Goal: Navigation & Orientation: Find specific page/section

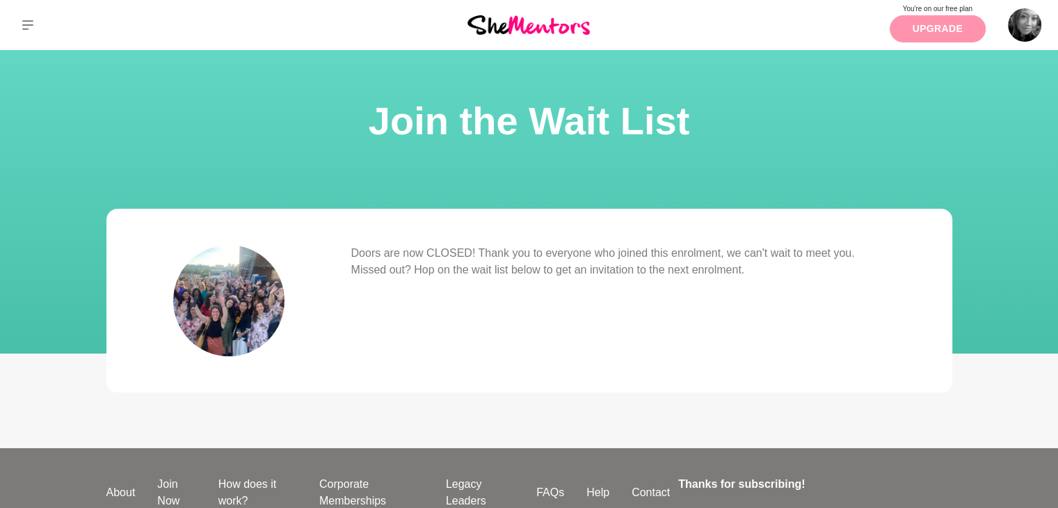
click at [911, 20] on link "Upgrade" at bounding box center [938, 28] width 96 height 27
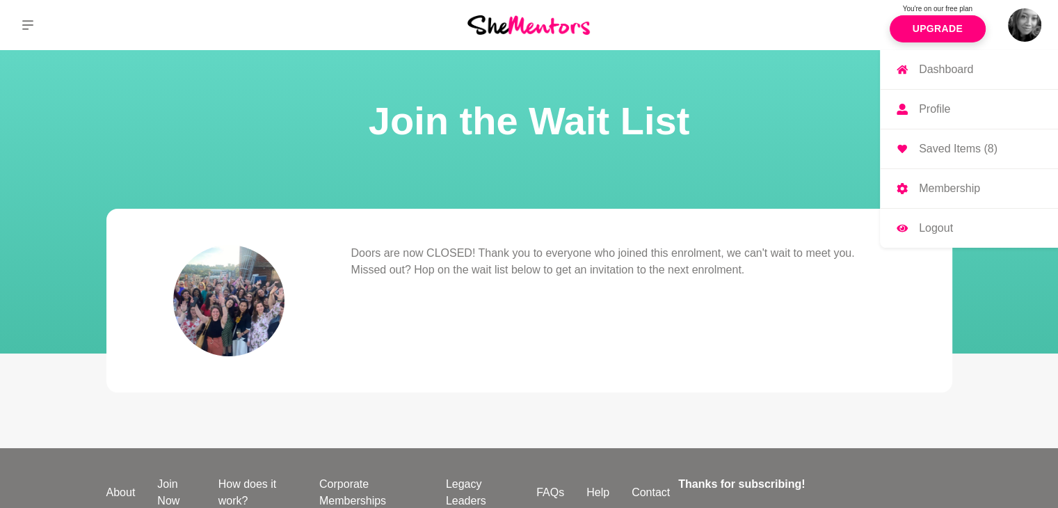
click at [971, 70] on p "Dashboard" at bounding box center [946, 69] width 54 height 11
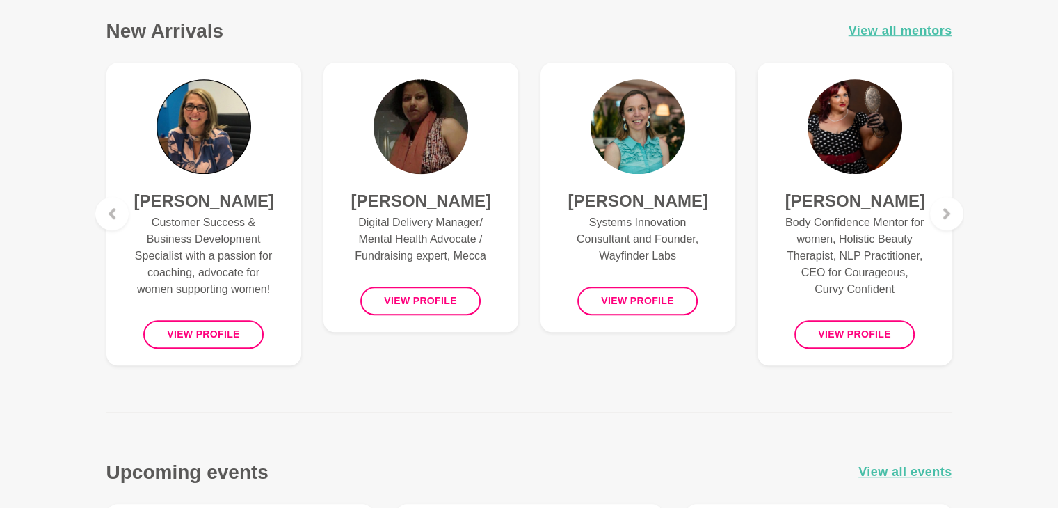
scroll to position [966, 0]
click at [875, 200] on h4 "[PERSON_NAME]" at bounding box center [855, 200] width 139 height 21
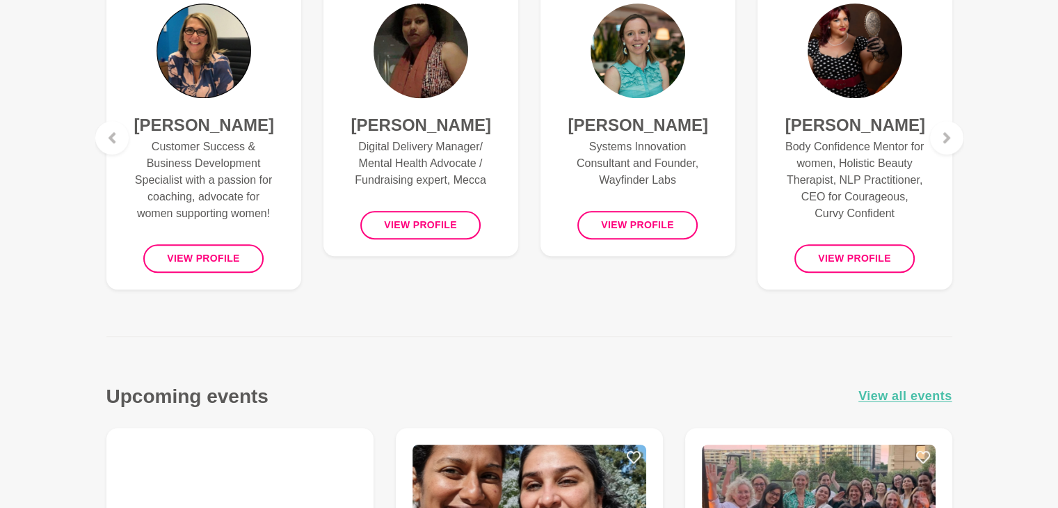
scroll to position [974, 0]
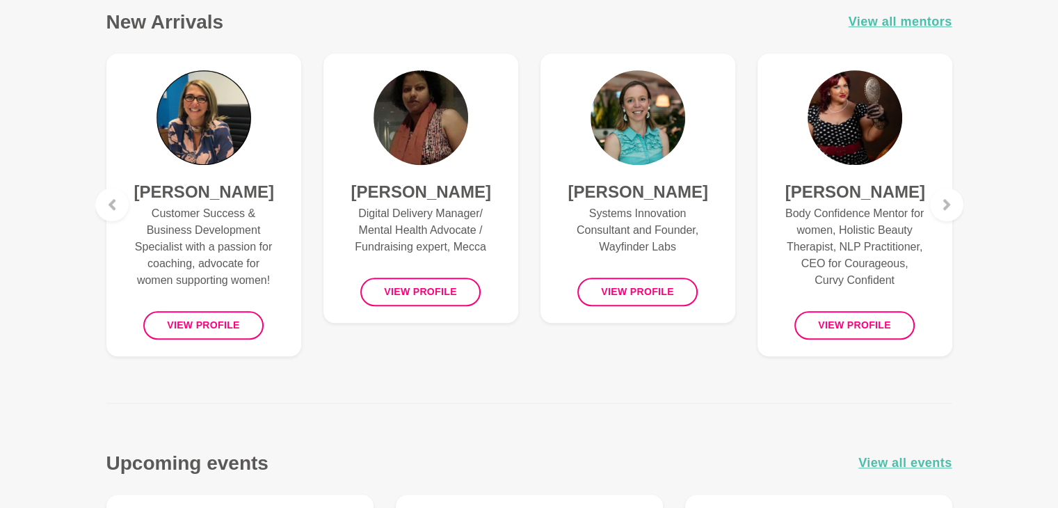
click at [188, 111] on img at bounding box center [204, 117] width 95 height 95
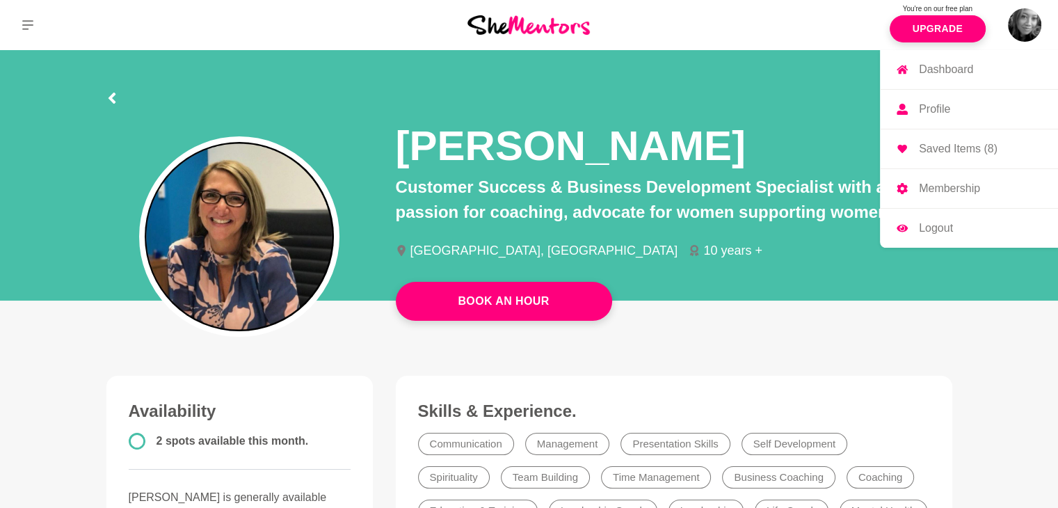
click at [942, 113] on p "Profile" at bounding box center [934, 109] width 31 height 11
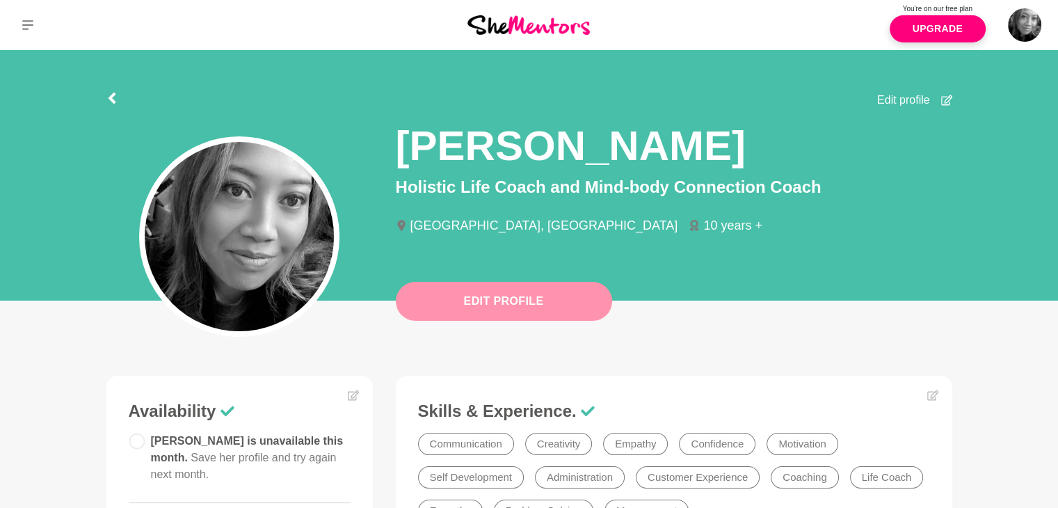
click at [580, 316] on button "Edit Profile" at bounding box center [504, 301] width 216 height 39
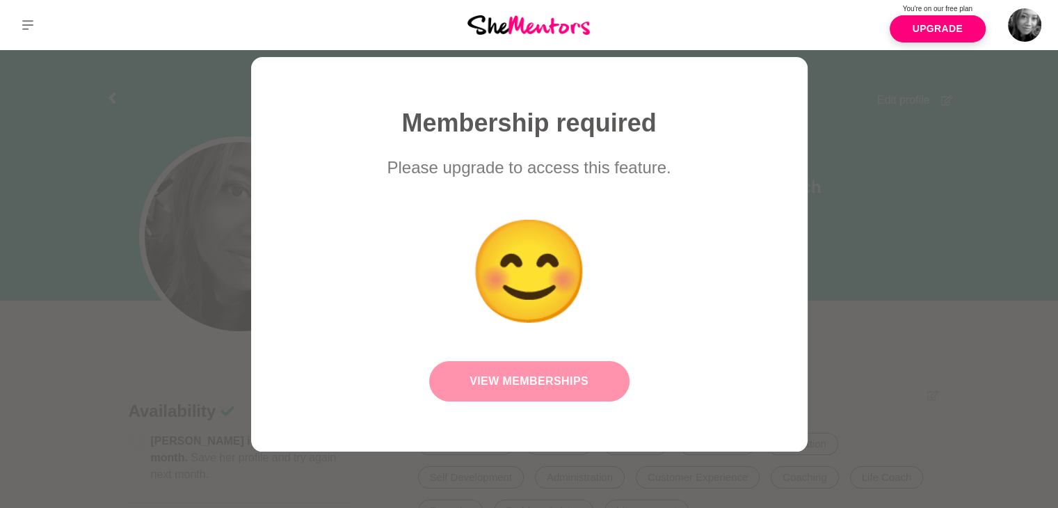
click at [582, 397] on link "View Memberships" at bounding box center [529, 381] width 200 height 40
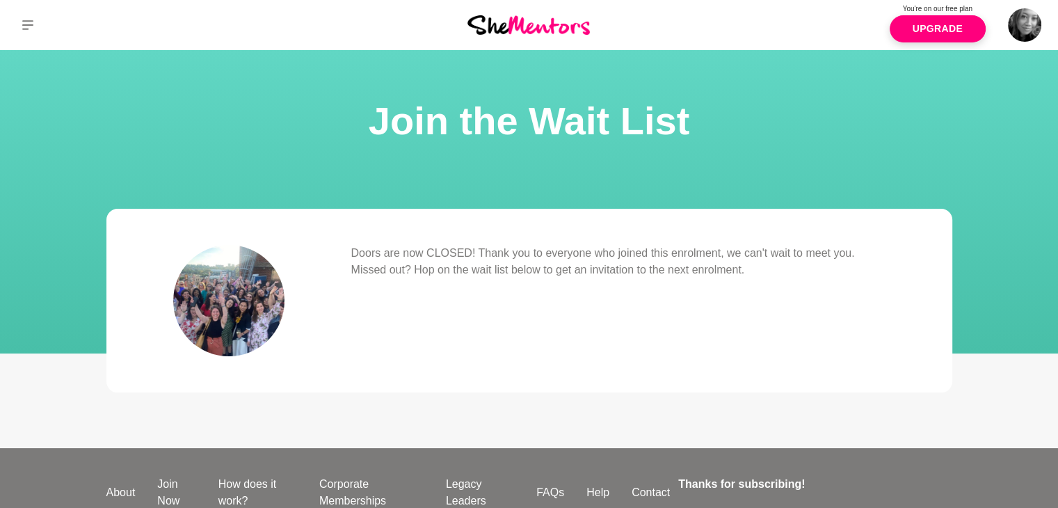
scroll to position [124, 0]
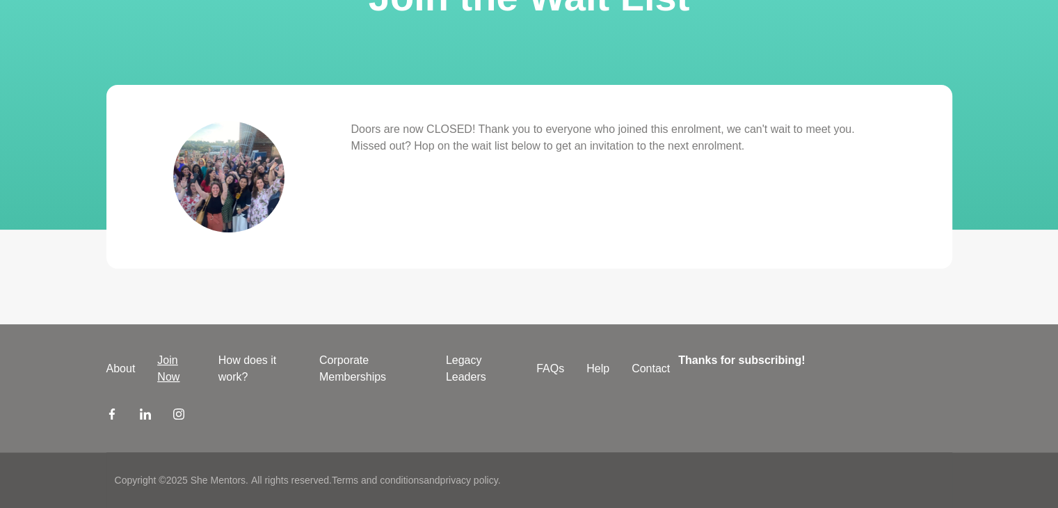
click at [169, 362] on link "Join Now" at bounding box center [176, 368] width 61 height 33
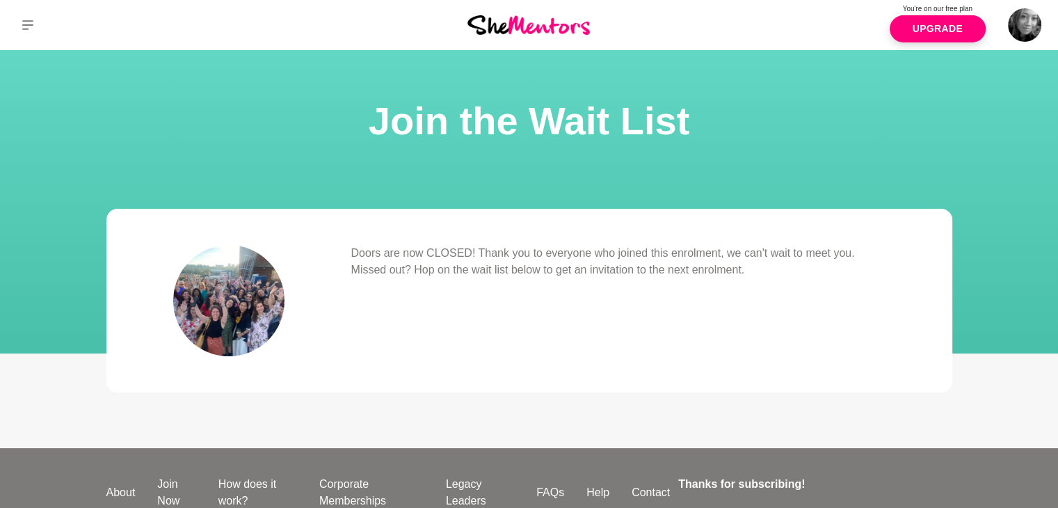
scroll to position [124, 0]
